Goal: Task Accomplishment & Management: Manage account settings

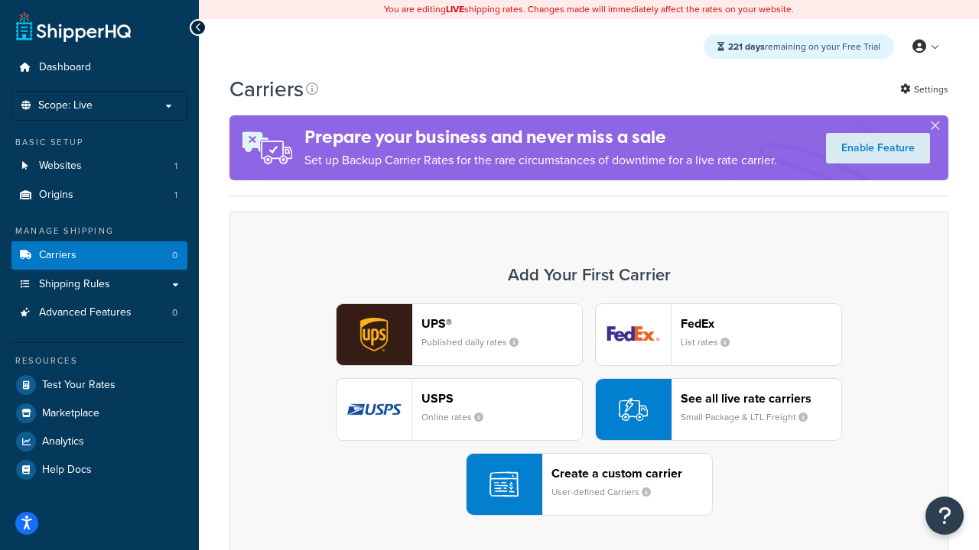
click at [589, 410] on div "UPS® Published daily rates FedEx List rates USPS Online rates See all live rate…" at bounding box center [588, 410] width 687 height 213
click at [761, 323] on header "FedEx" at bounding box center [760, 324] width 161 height 15
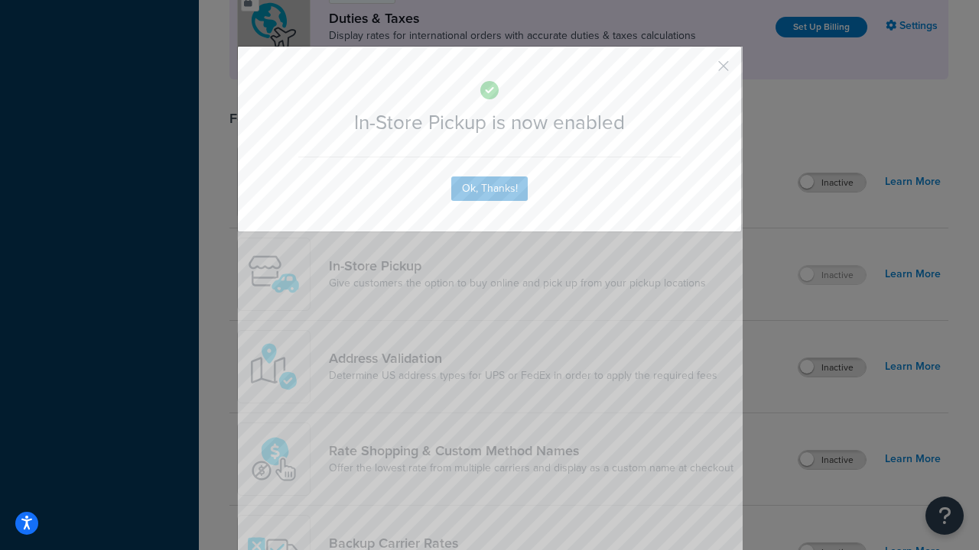
click at [700, 70] on button "button" at bounding box center [701, 72] width 4 height 4
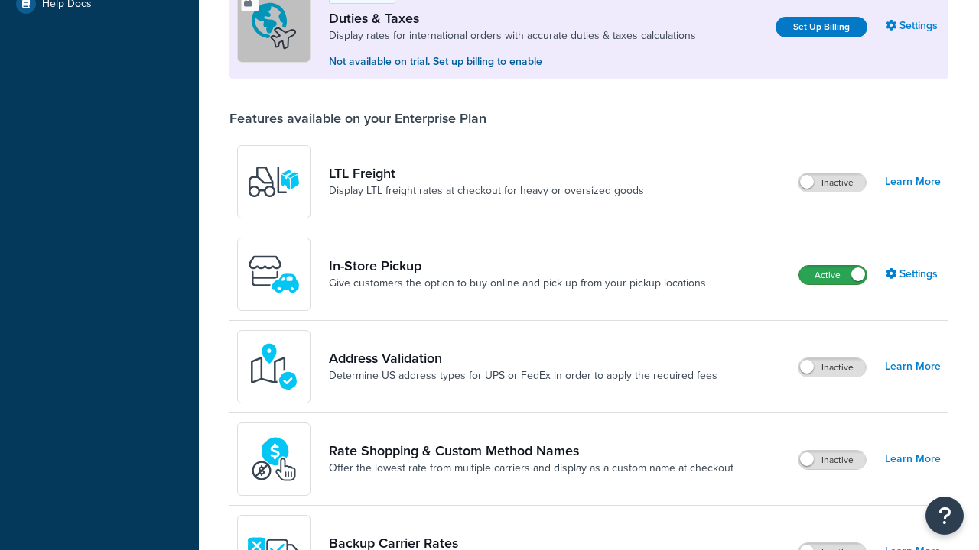
click at [833, 266] on label "Active" at bounding box center [832, 275] width 67 height 18
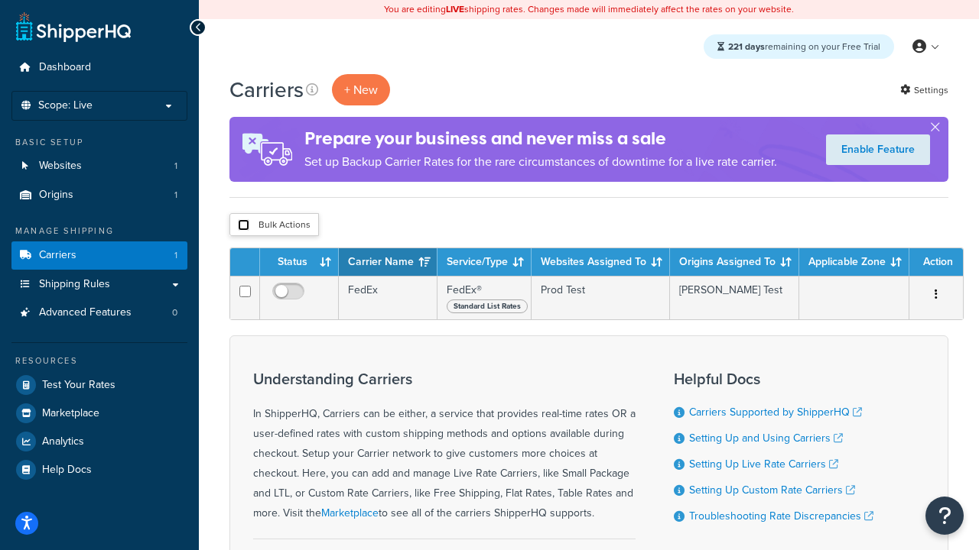
click at [243, 226] on input "checkbox" at bounding box center [243, 224] width 11 height 11
checkbox input "true"
click at [0, 0] on button "Delete" at bounding box center [0, 0] width 0 height 0
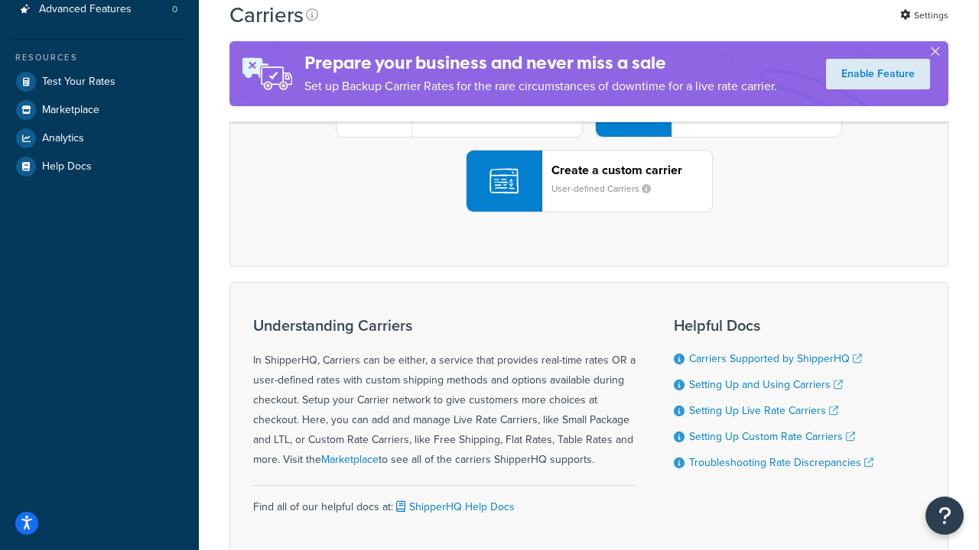
click at [589, 213] on div "UPS® Published daily rates FedEx List rates USPS Online rates See all live rate…" at bounding box center [588, 106] width 687 height 213
click at [761, 28] on header "FedEx" at bounding box center [760, 20] width 161 height 15
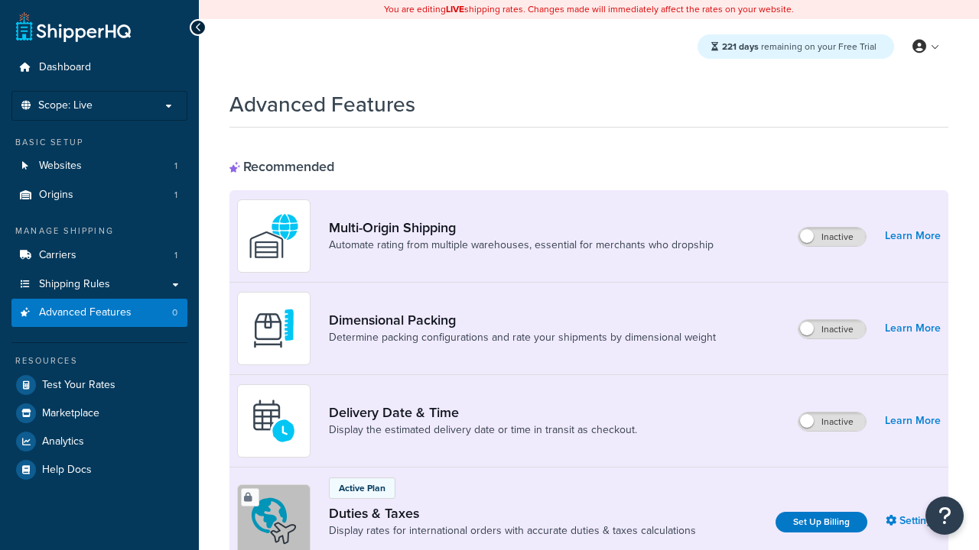
scroll to position [495, 0]
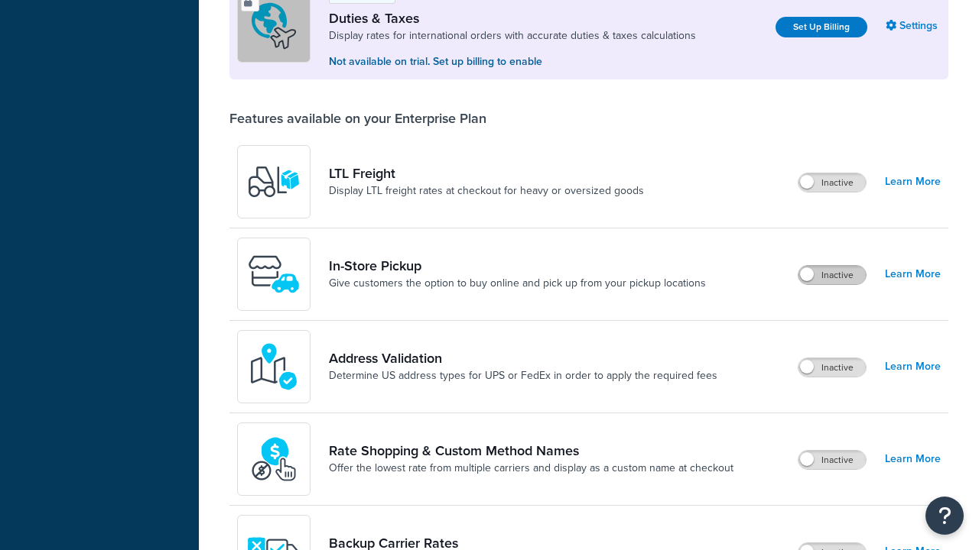
click at [832, 275] on label "Inactive" at bounding box center [831, 275] width 67 height 18
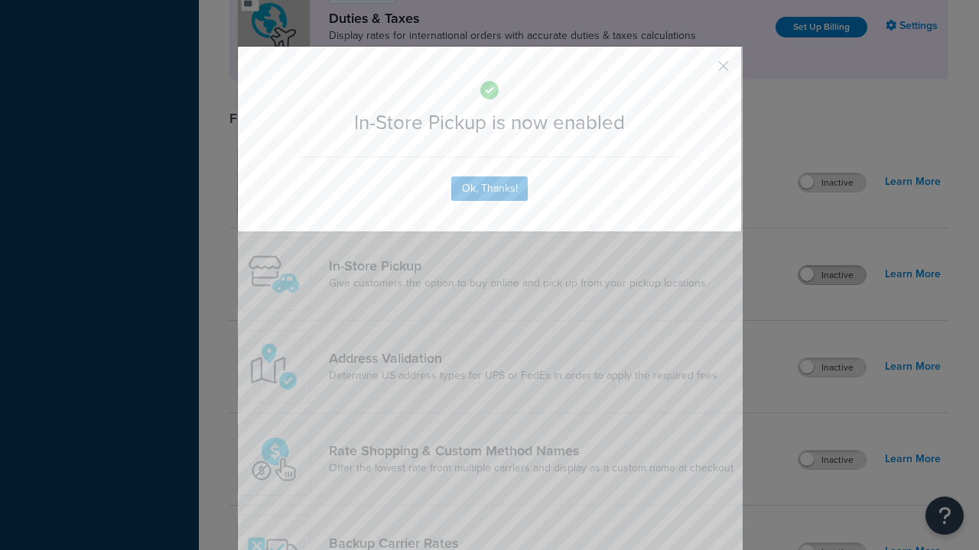
scroll to position [0, 0]
click at [700, 70] on button "button" at bounding box center [701, 72] width 4 height 4
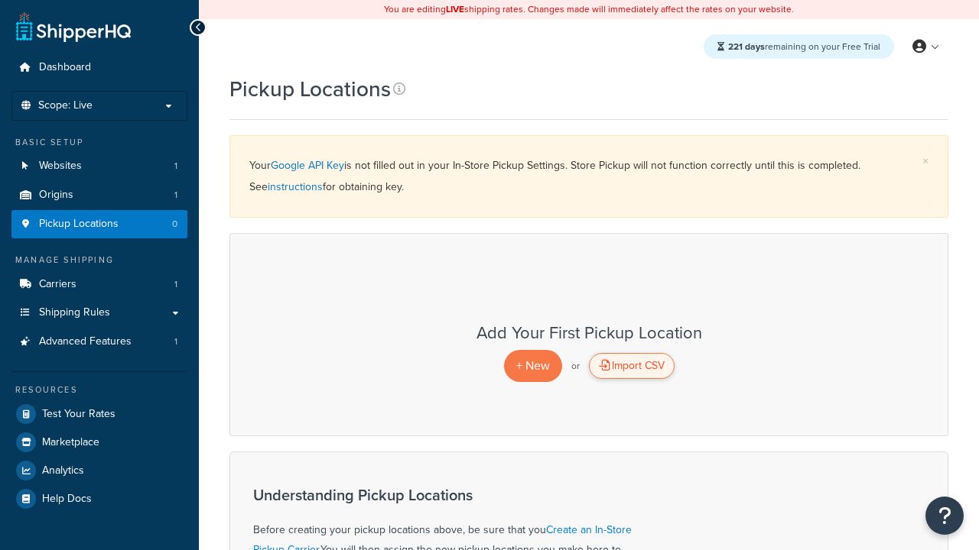
click at [631, 366] on div "Import CSV" at bounding box center [632, 366] width 86 height 26
